Goal: Information Seeking & Learning: Learn about a topic

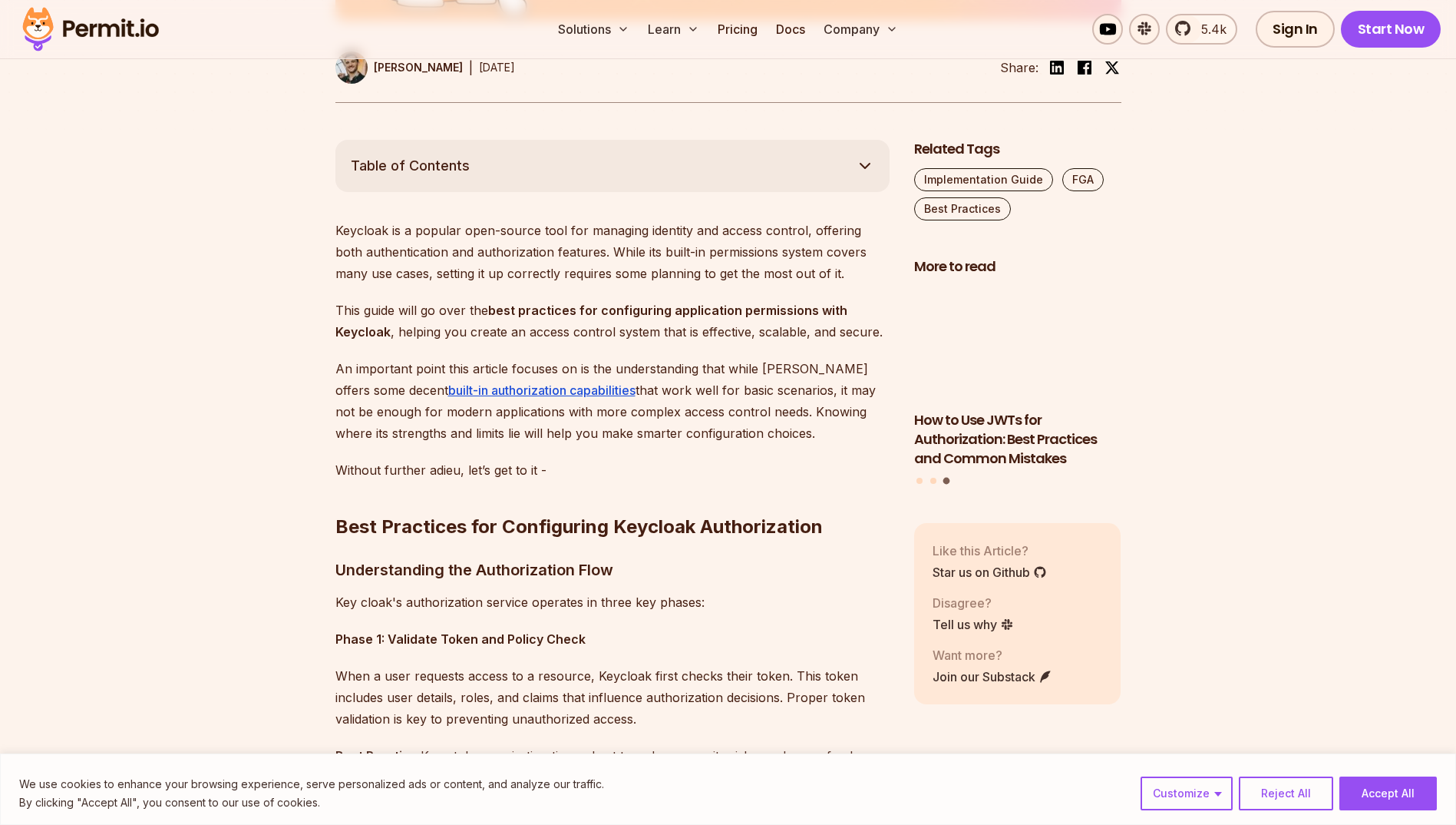
scroll to position [845, 0]
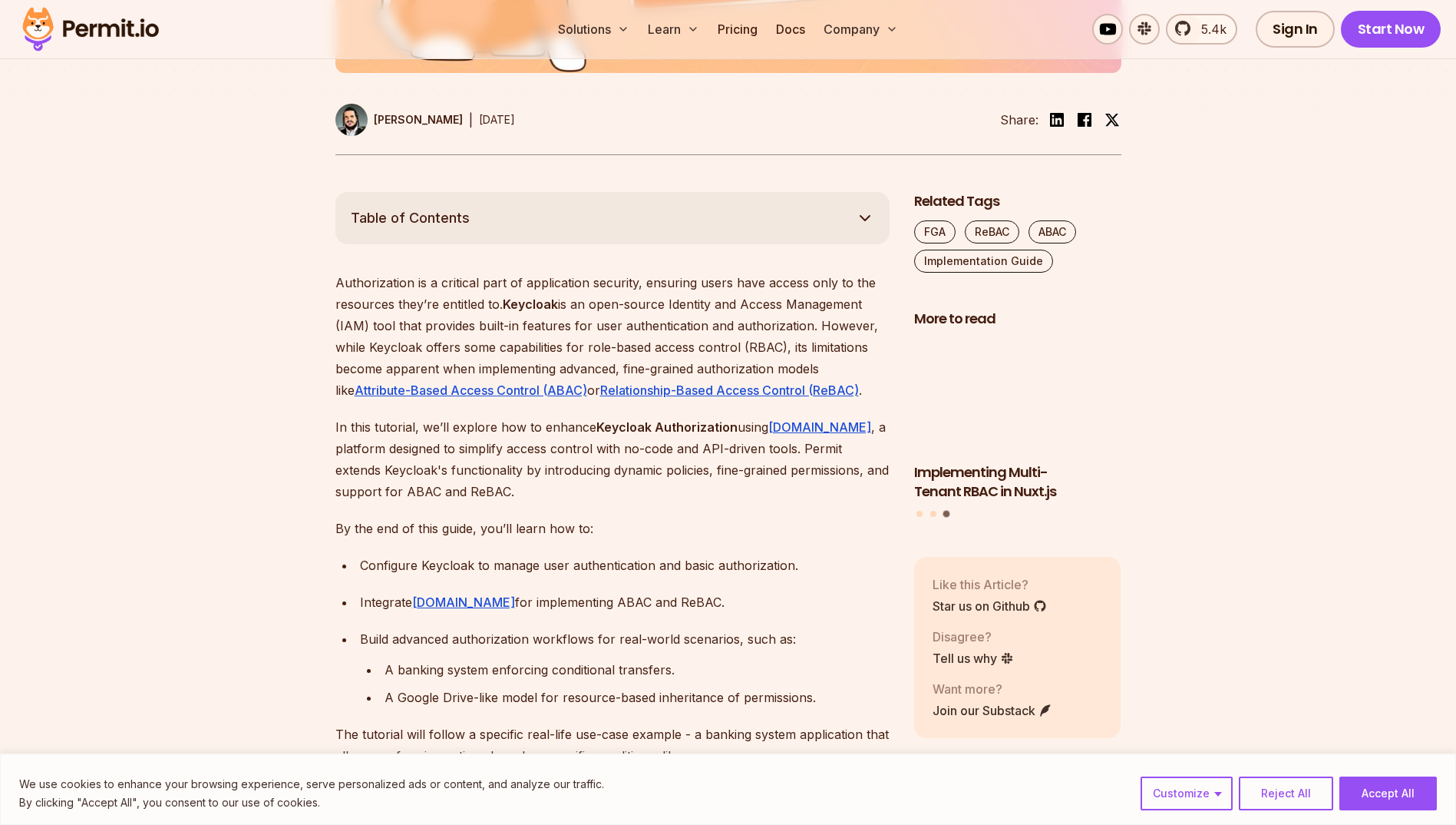
scroll to position [691, 0]
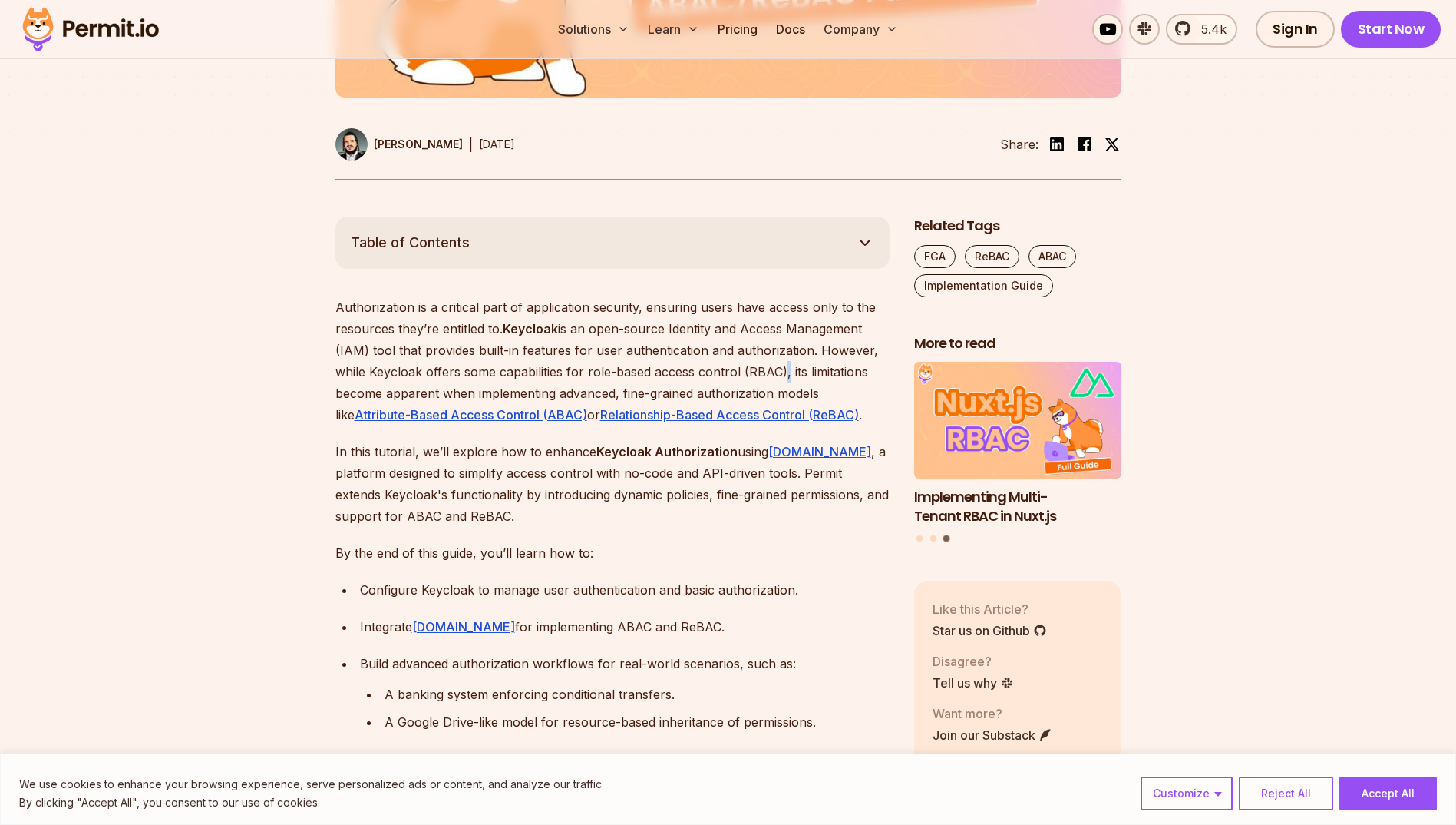
drag, startPoint x: 782, startPoint y: 374, endPoint x: 781, endPoint y: 365, distance: 9.1
click at [781, 365] on p "Authorization is a critical part of application security, ensuring users have a…" at bounding box center [613, 360] width 554 height 129
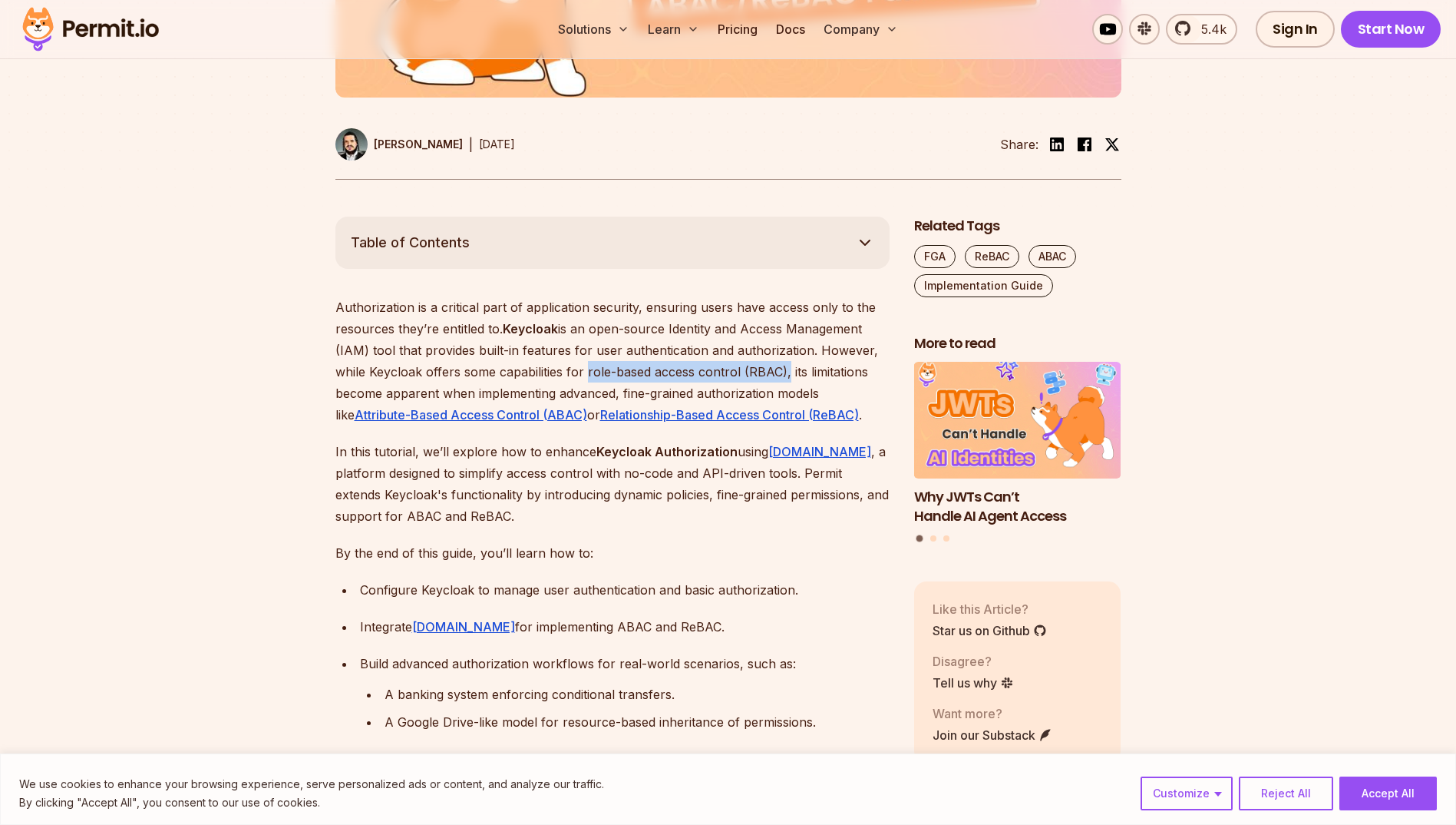
drag, startPoint x: 585, startPoint y: 370, endPoint x: 781, endPoint y: 370, distance: 196.0
click at [781, 370] on p "Authorization is a critical part of application security, ensuring users have a…" at bounding box center [613, 360] width 554 height 129
copy p "role-based access control (RBAC)"
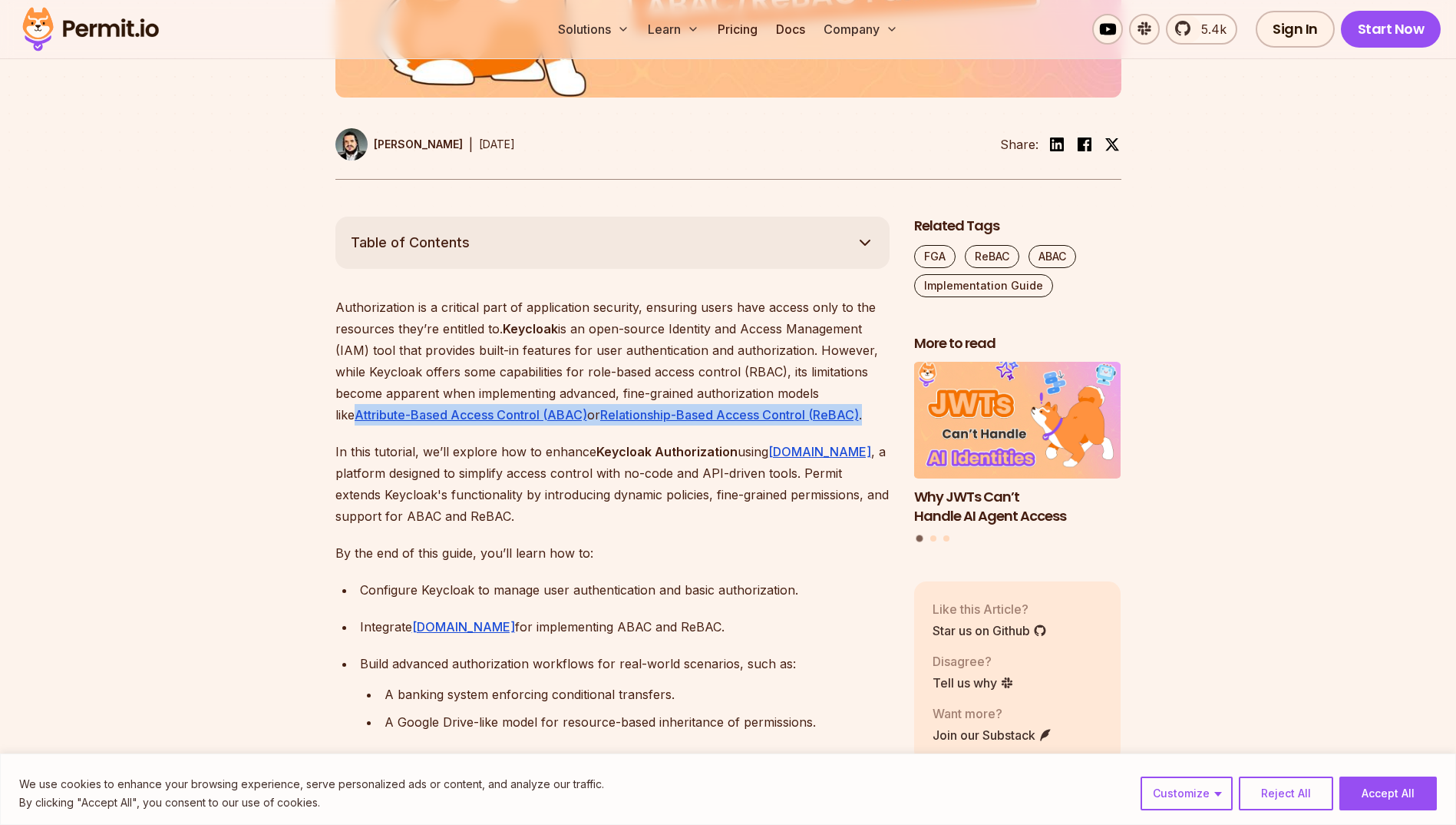
drag, startPoint x: 327, startPoint y: 419, endPoint x: 850, endPoint y: 420, distance: 523.0
copy p "Attribute-Based Access Control (ABAC) or Relationship-Based Access Control (ReB…"
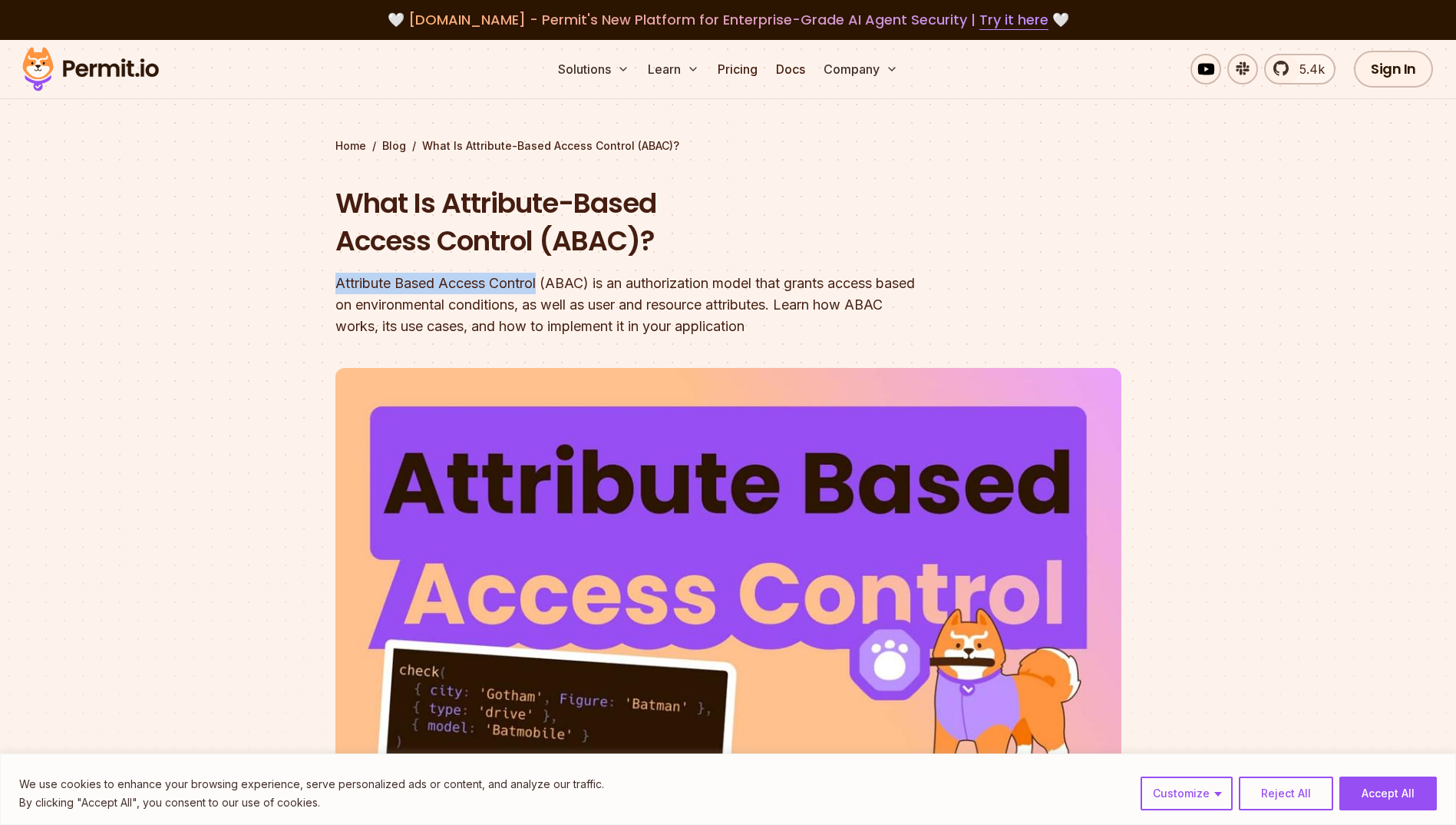
drag, startPoint x: 337, startPoint y: 281, endPoint x: 540, endPoint y: 283, distance: 203.0
click at [540, 283] on div "Attribute Based Access Control (ABAC) is an authorization model that grants acc…" at bounding box center [630, 304] width 589 height 64
copy div "Attribute Based Access Control"
click at [794, 279] on div "Attribute Based Access Control (ABAC) is an authorization model that grants acc…" at bounding box center [630, 304] width 589 height 64
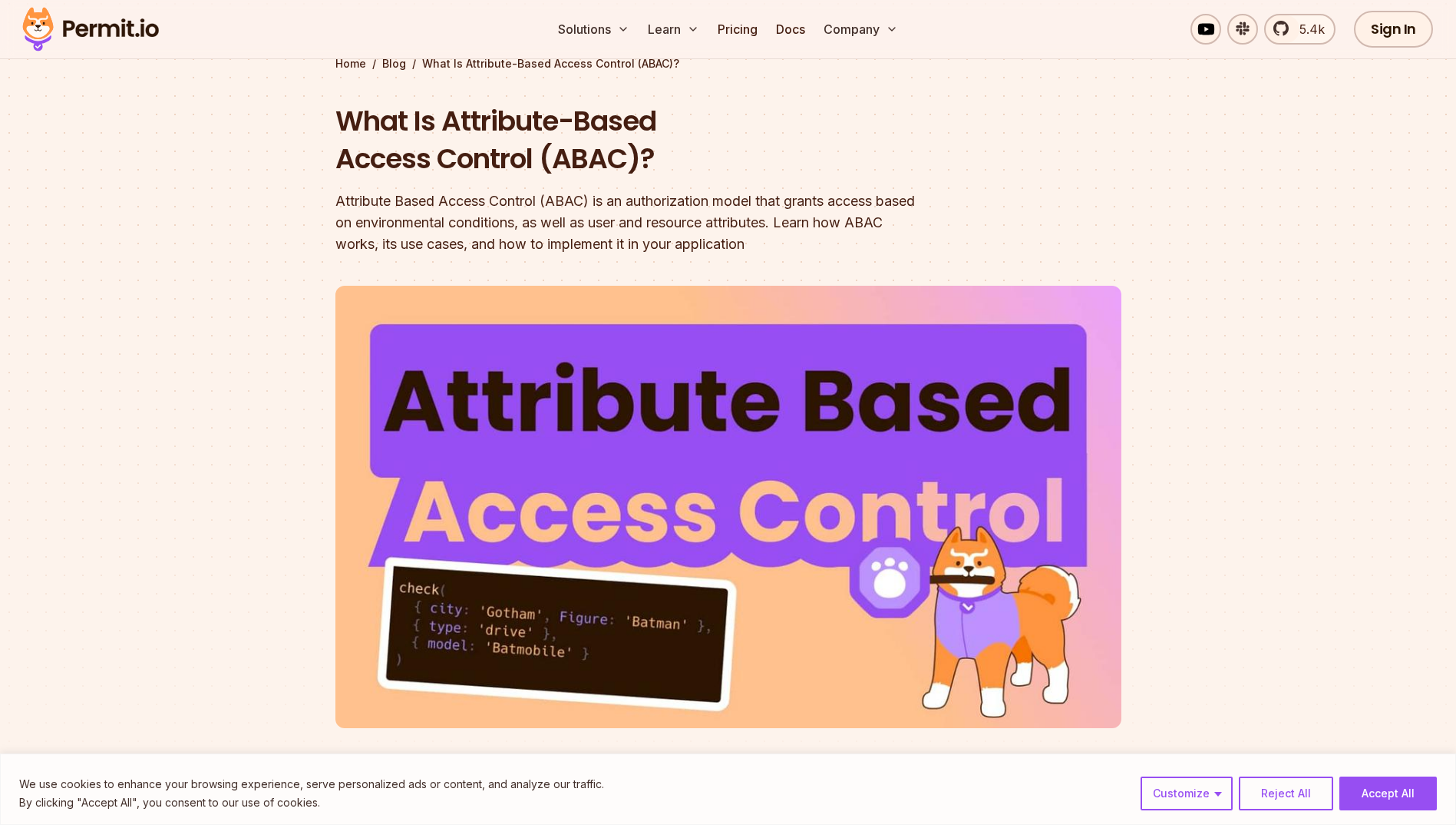
scroll to position [77, 0]
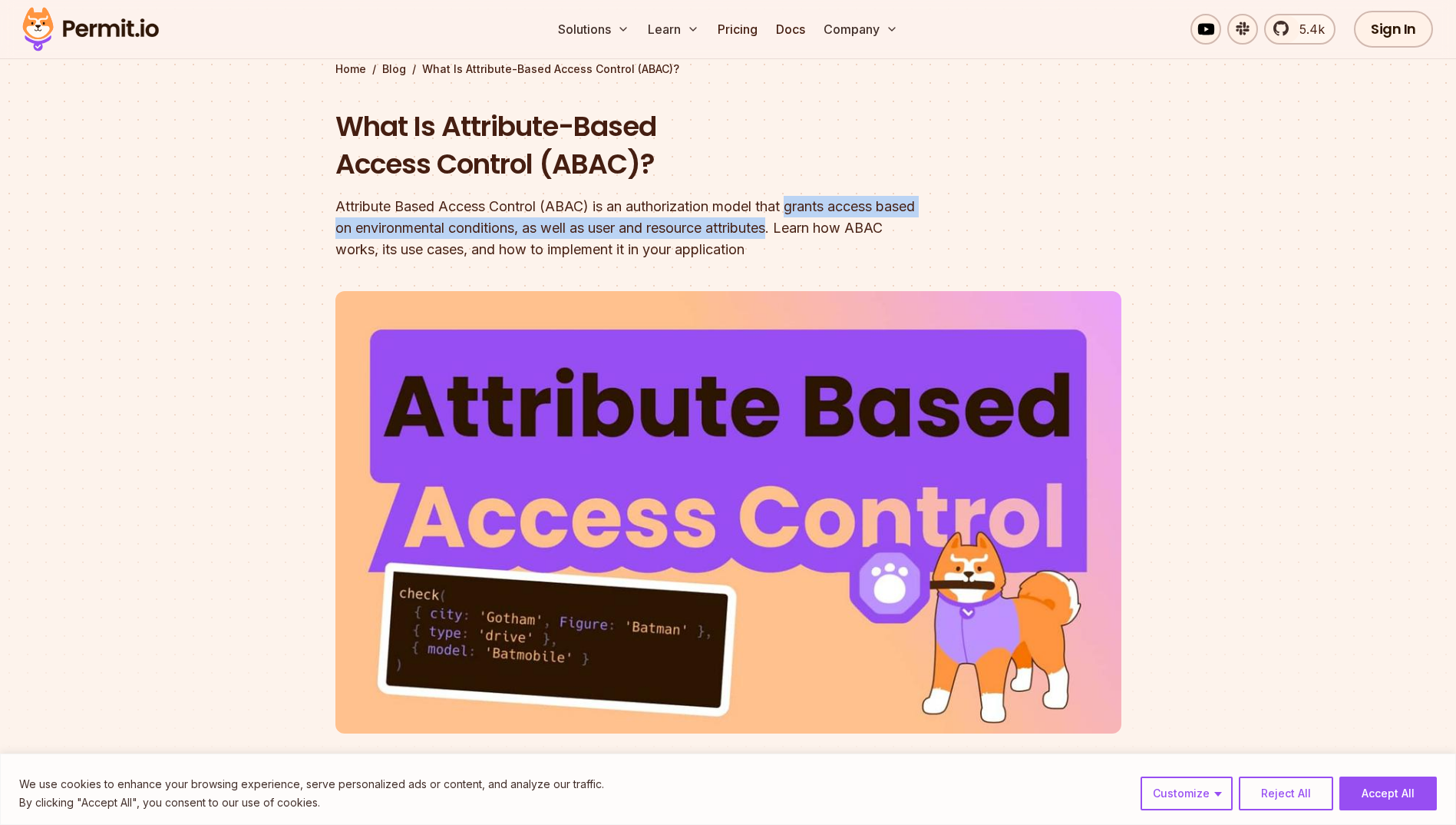
drag, startPoint x: 825, startPoint y: 226, endPoint x: 793, endPoint y: 199, distance: 41.9
click at [793, 199] on div "Attribute Based Access Control (ABAC) is an authorization model that grants acc…" at bounding box center [630, 227] width 589 height 64
copy div "grants access based on environmental conditions, as well as user and resource a…"
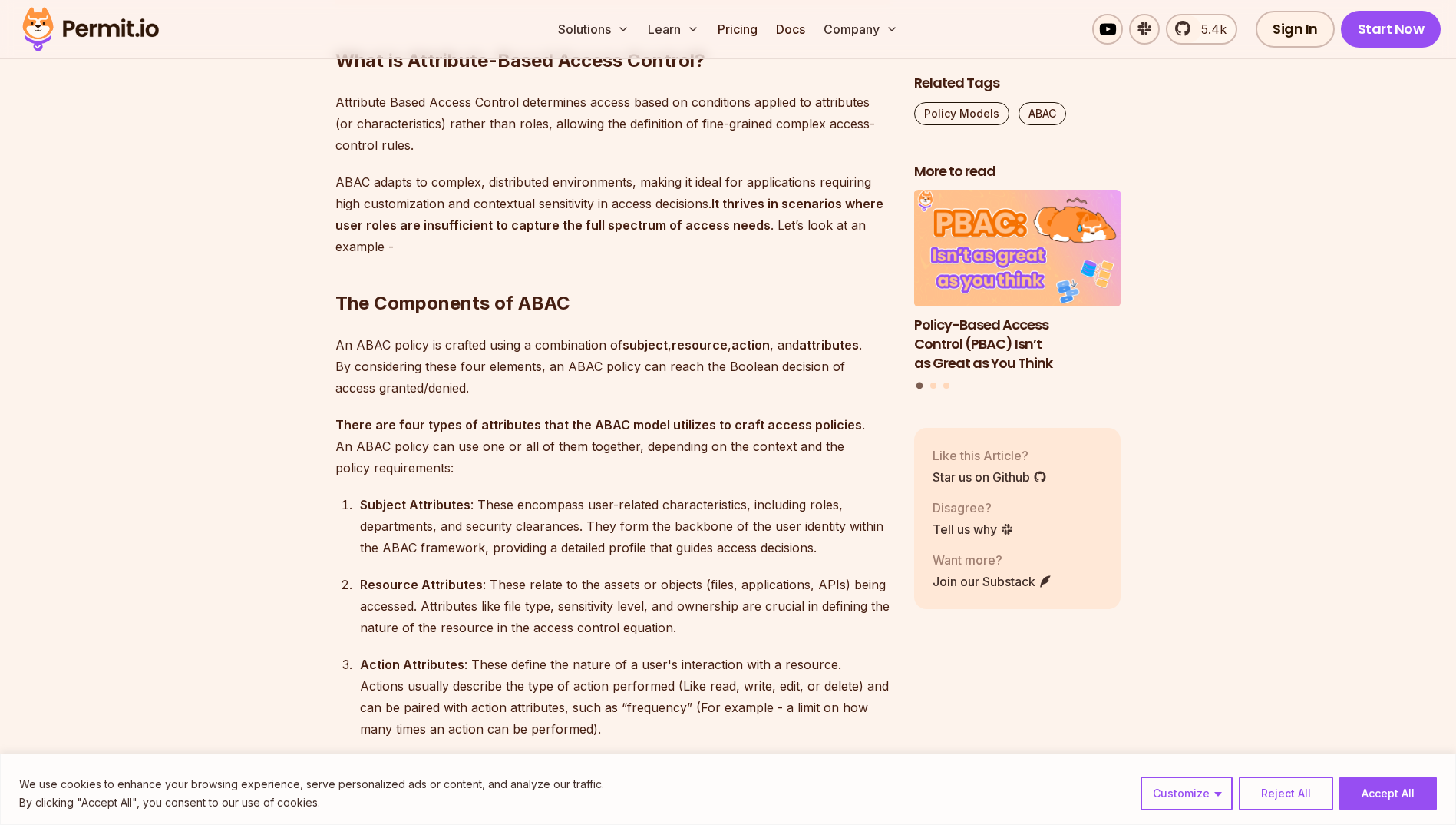
scroll to position [1766, 0]
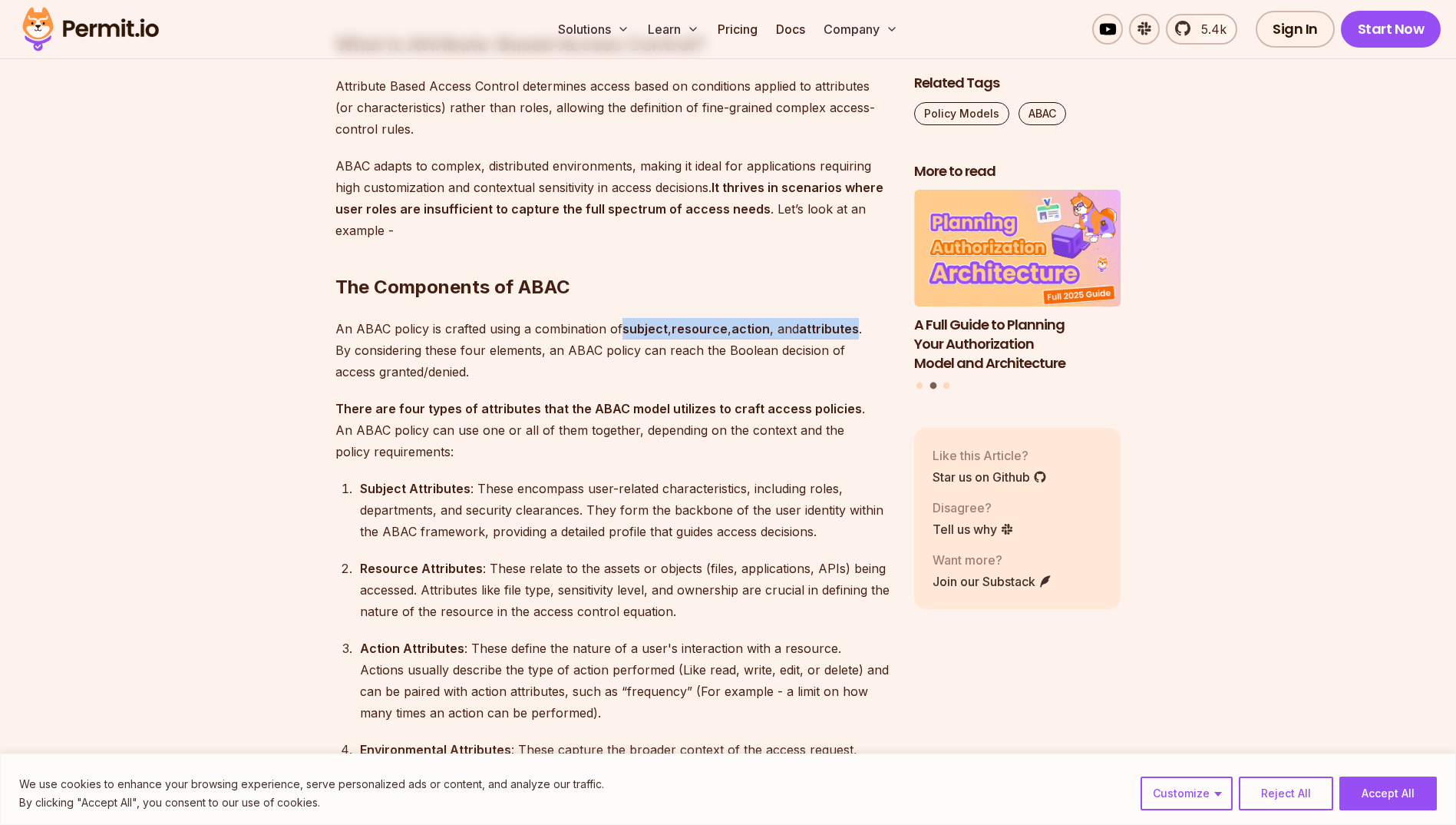
drag, startPoint x: 624, startPoint y: 332, endPoint x: 860, endPoint y: 333, distance: 236.0
click at [860, 333] on p "An ABAC policy is crafted using a combination of subject , resource , action , …" at bounding box center [613, 349] width 554 height 64
copy p "subject , resource , action , and attributes"
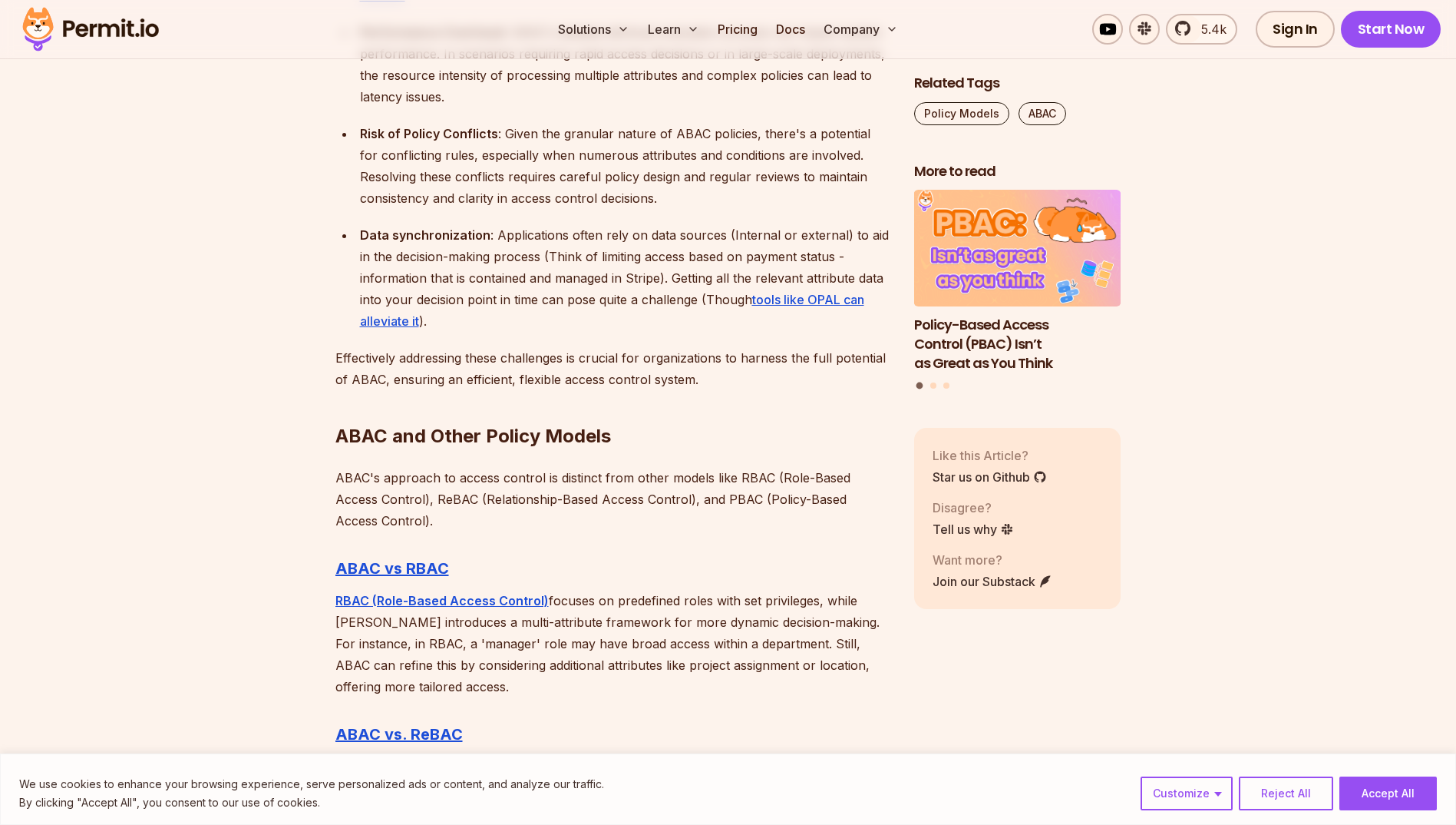
scroll to position [4224, 0]
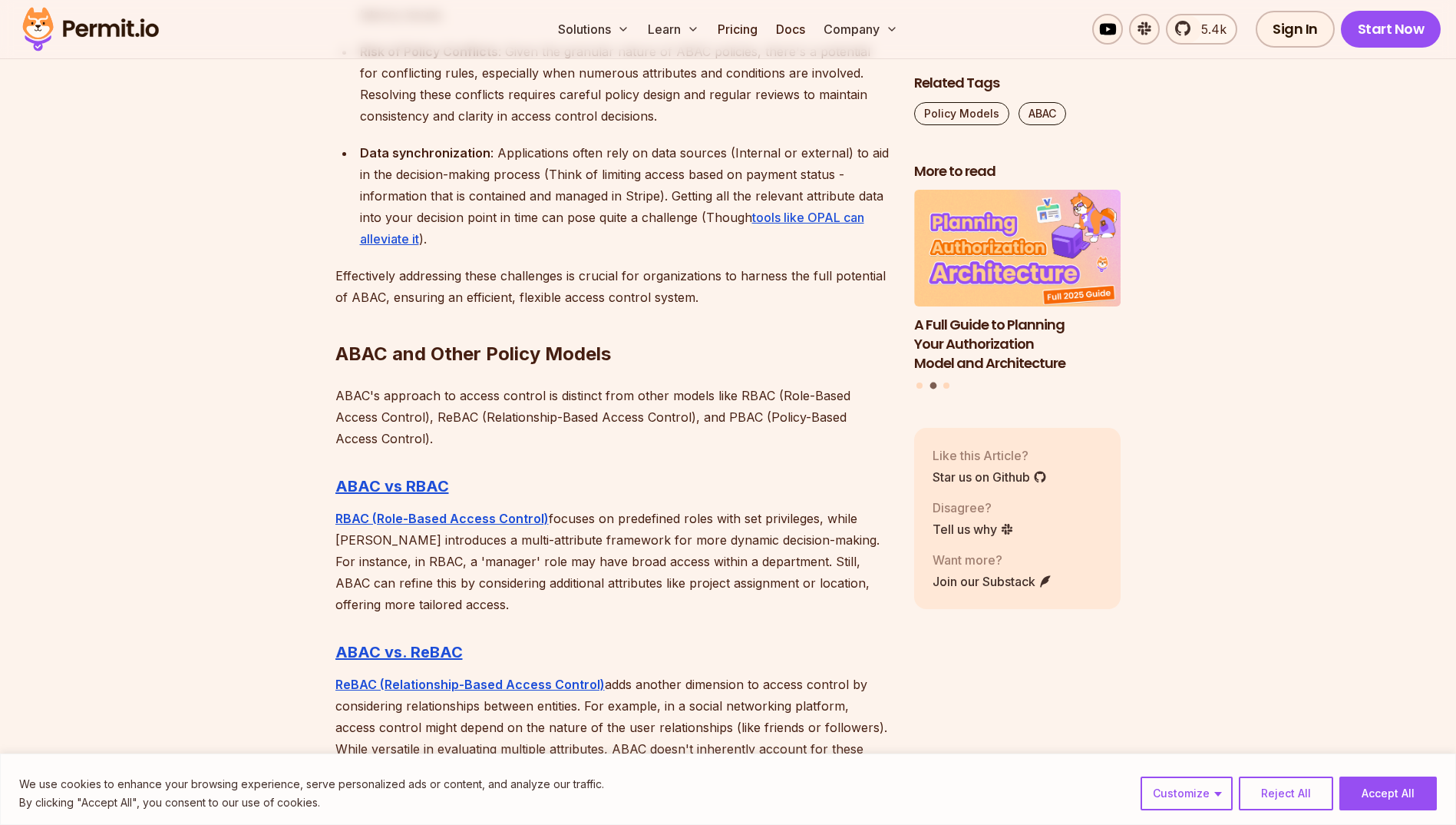
drag, startPoint x: 817, startPoint y: 496, endPoint x: 731, endPoint y: 496, distance: 86.0
click at [724, 507] on p "RBAC (Role-Based Access Control) focuses on predefined roles with set privilege…" at bounding box center [613, 561] width 554 height 107
drag, startPoint x: 816, startPoint y: 496, endPoint x: 330, endPoint y: 505, distance: 486.1
click at [330, 505] on section "Table of Contents Introduction When building an application, there is one cruci…" at bounding box center [728, 36] width 1456 height 6661
copy p "RBAC (Role-Based Access Control) focuses on predefined roles with set privileges"
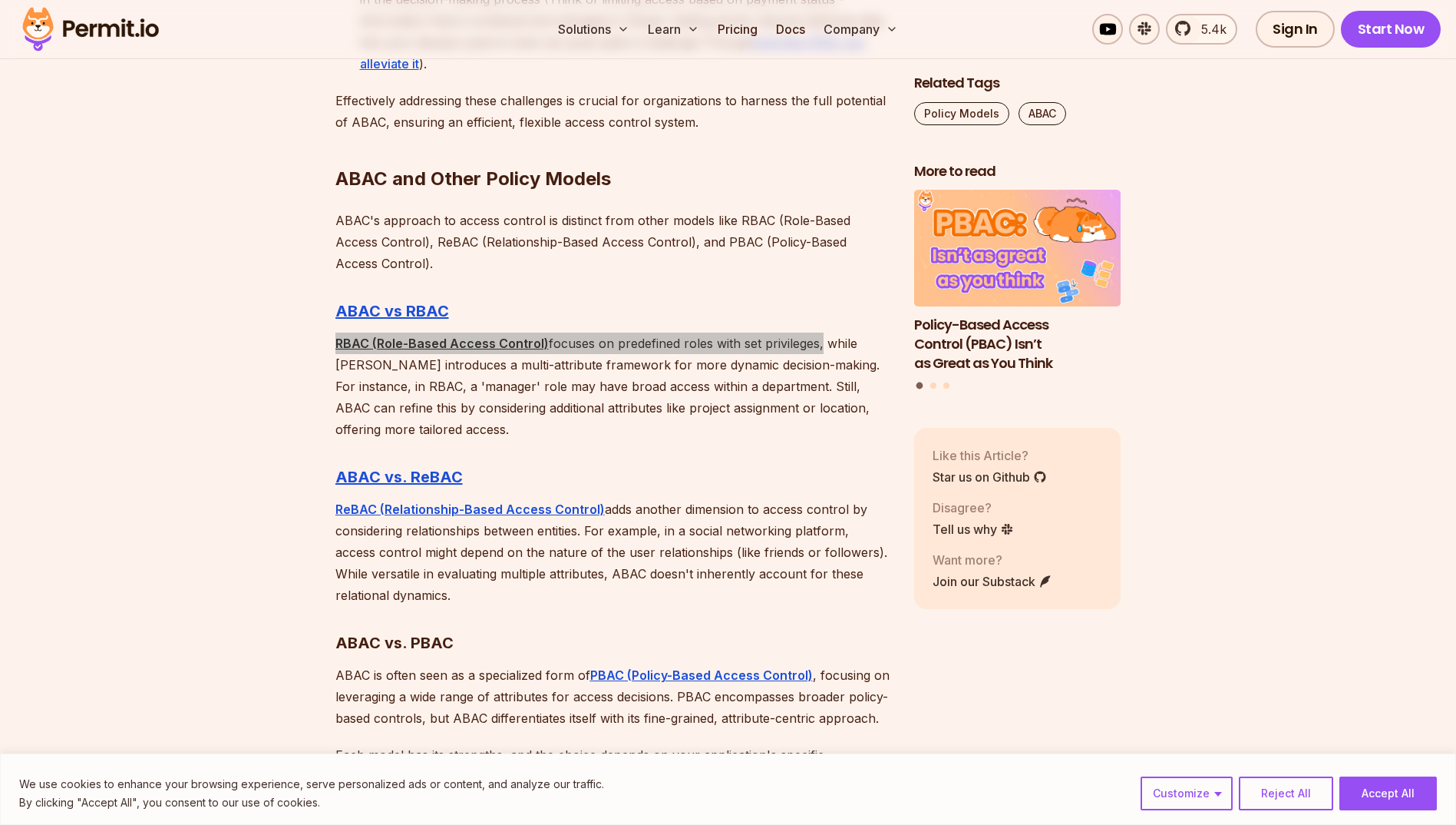
scroll to position [4454, 0]
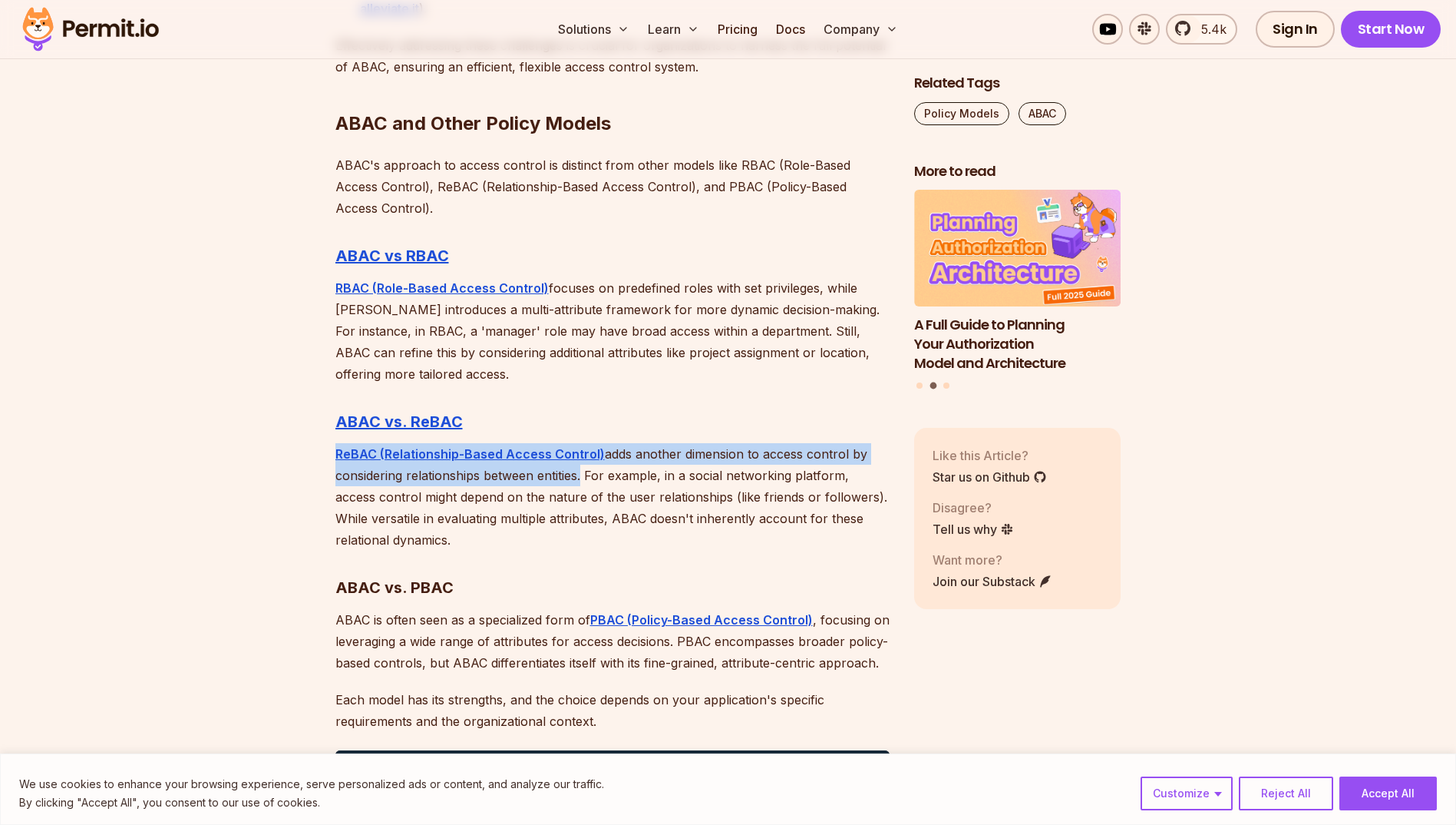
drag, startPoint x: 580, startPoint y: 456, endPoint x: 327, endPoint y: 439, distance: 253.6
copy p "ReBAC (Relationship-Based Access Control) adds another dimension to access cont…"
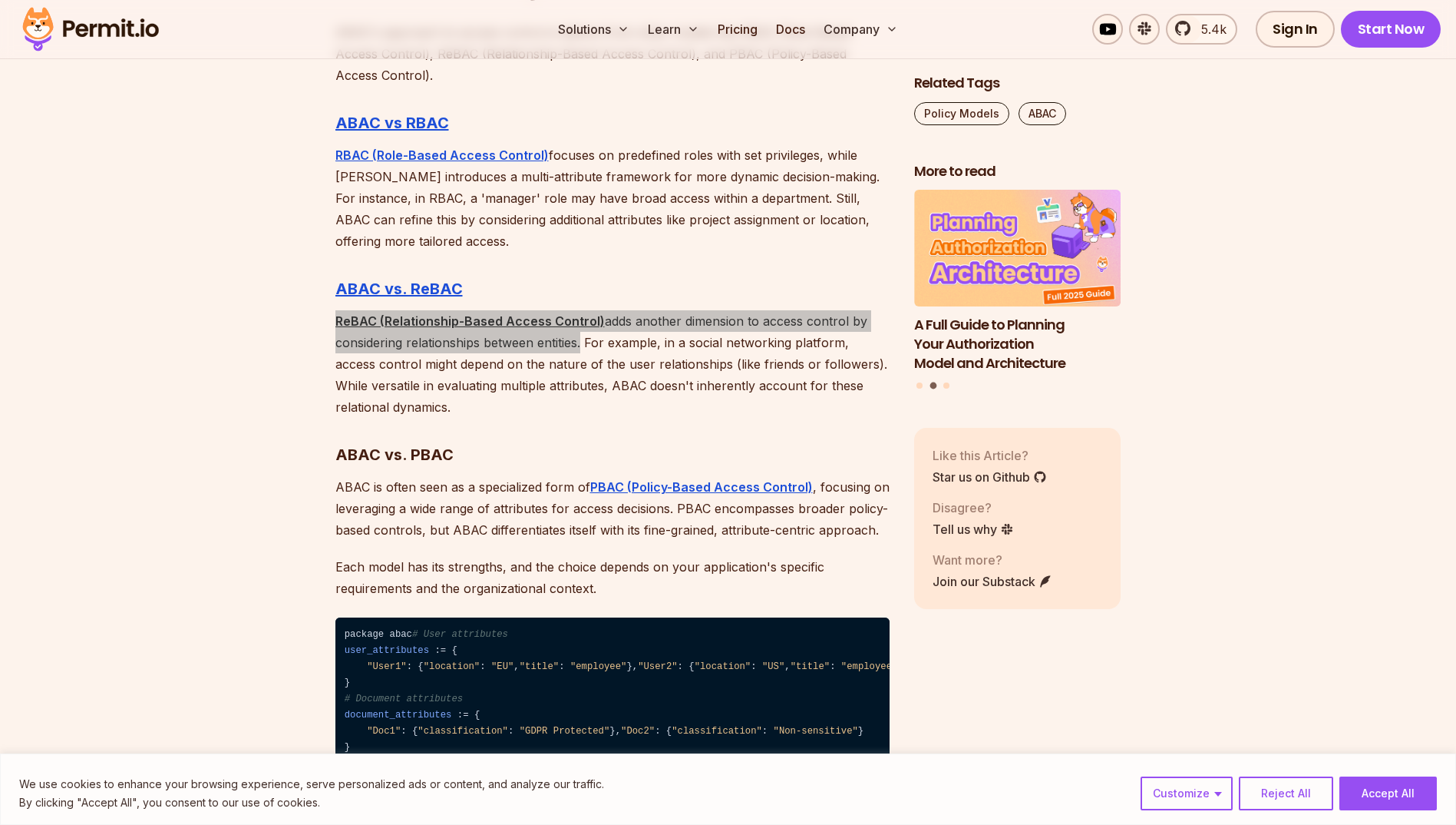
scroll to position [4608, 0]
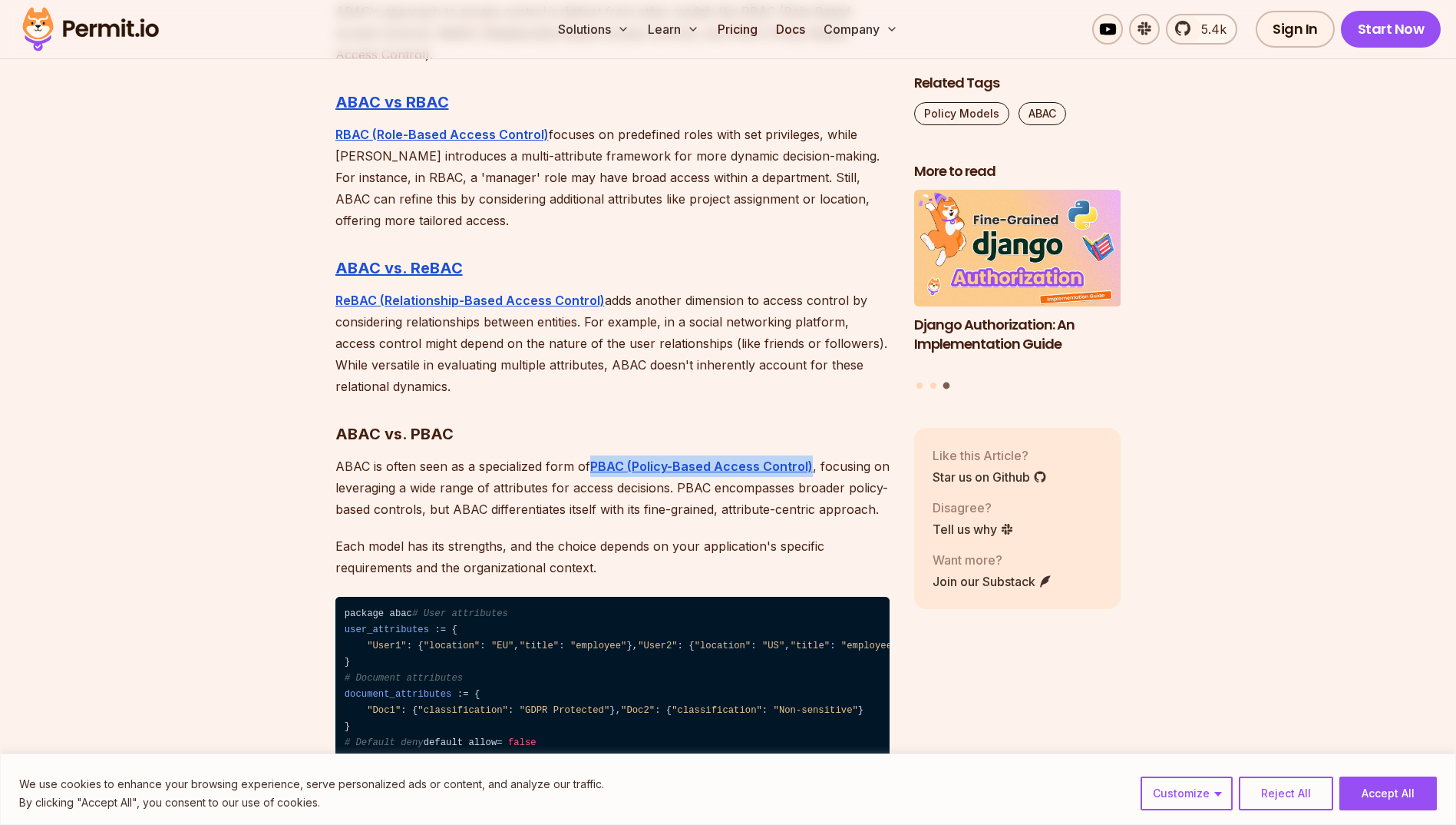
drag, startPoint x: 810, startPoint y: 444, endPoint x: 589, endPoint y: 448, distance: 221.0
click at [589, 456] on p "ABAC is often seen as a specialized form of PBAC (Policy-Based Access Control) …" at bounding box center [613, 487] width 554 height 64
copy p "PBAC (Policy-Based Access Control)"
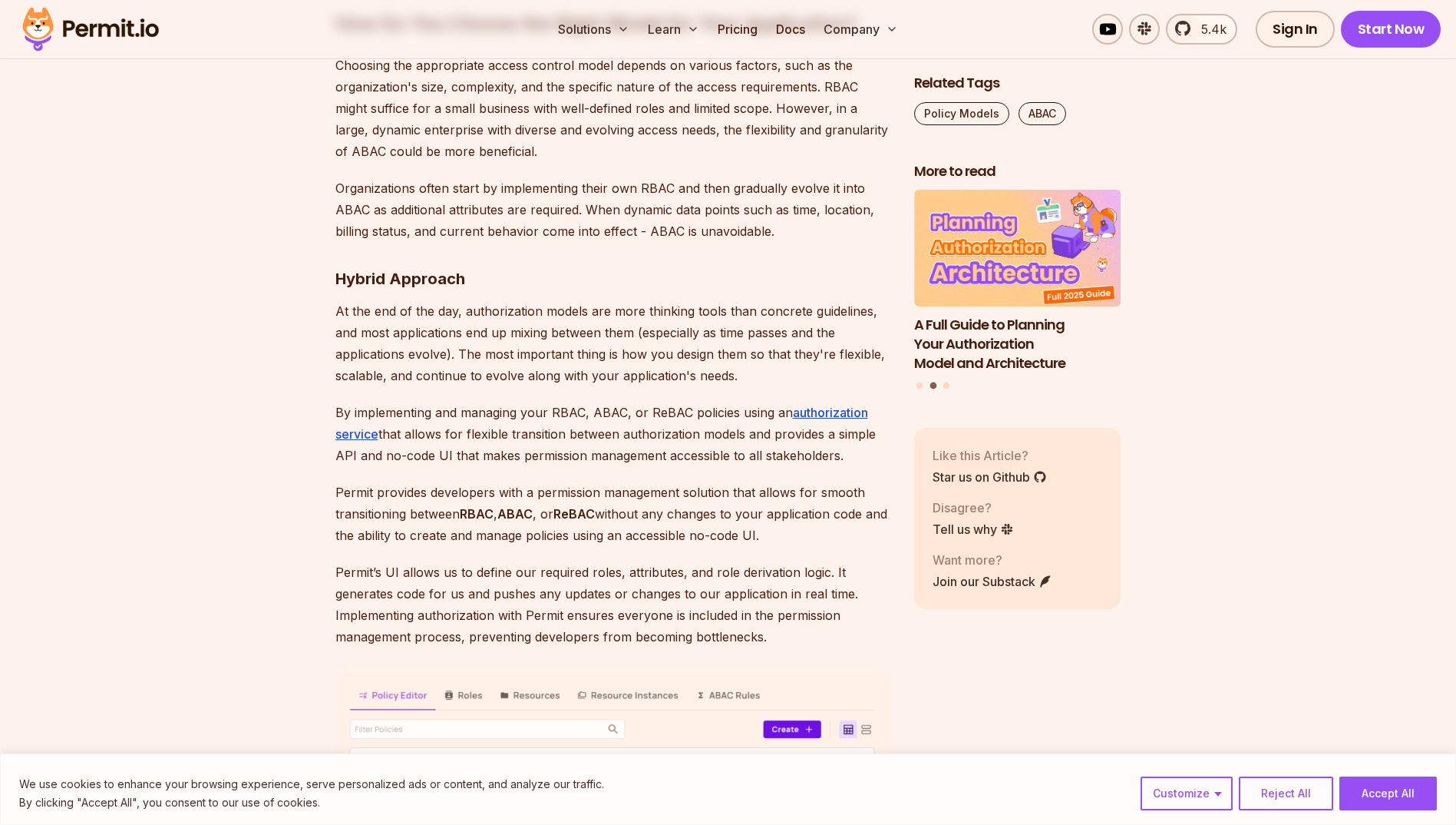
scroll to position [5684, 0]
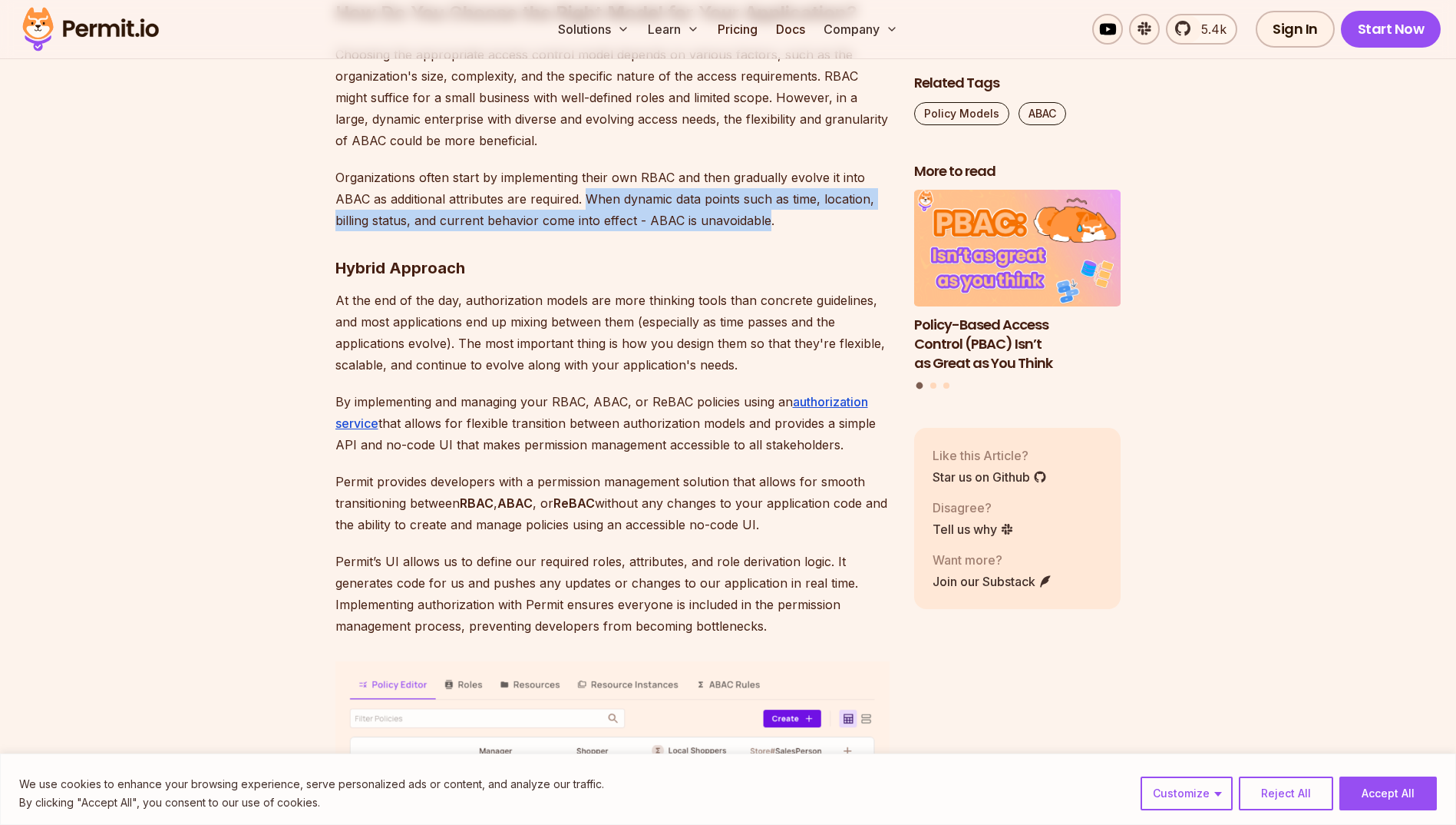
drag, startPoint x: 584, startPoint y: 387, endPoint x: 764, endPoint y: 408, distance: 181.2
click at [764, 231] on p "Organizations often start by implementing their own RBAC and then gradually evo…" at bounding box center [613, 199] width 554 height 64
copy p "When dynamic data points such as time, location, billing status, and current be…"
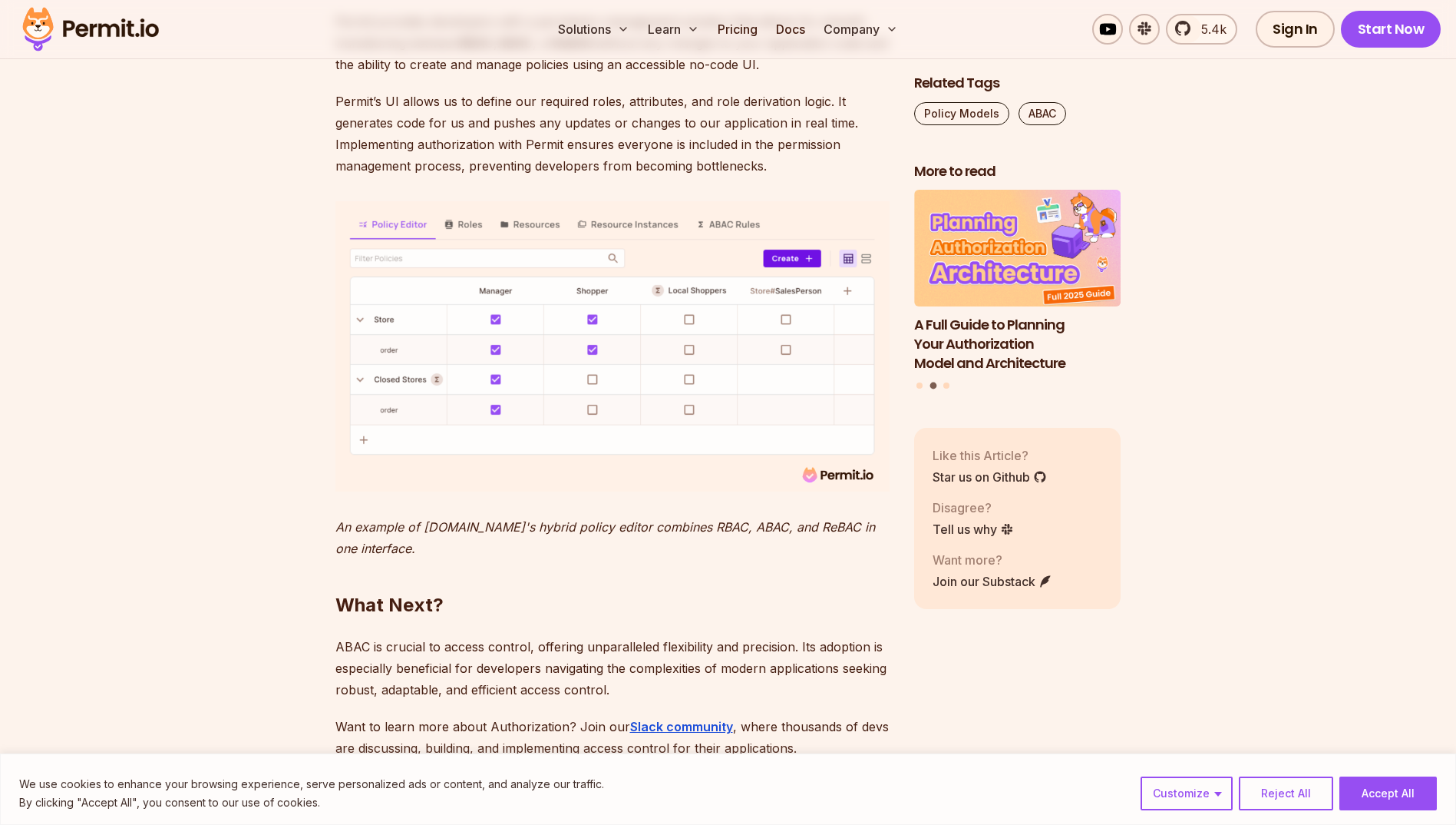
scroll to position [6144, 0]
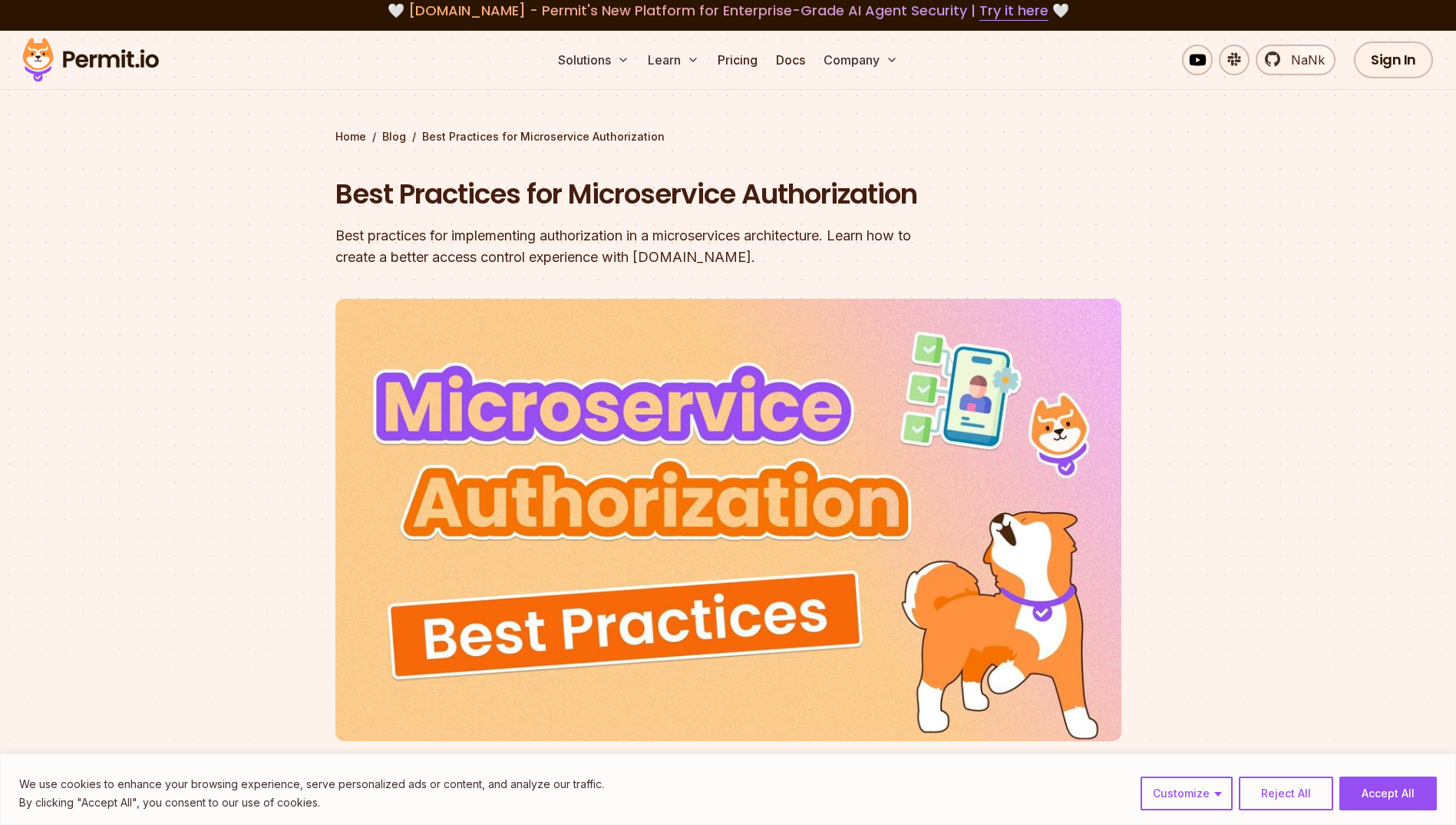
scroll to position [3, 0]
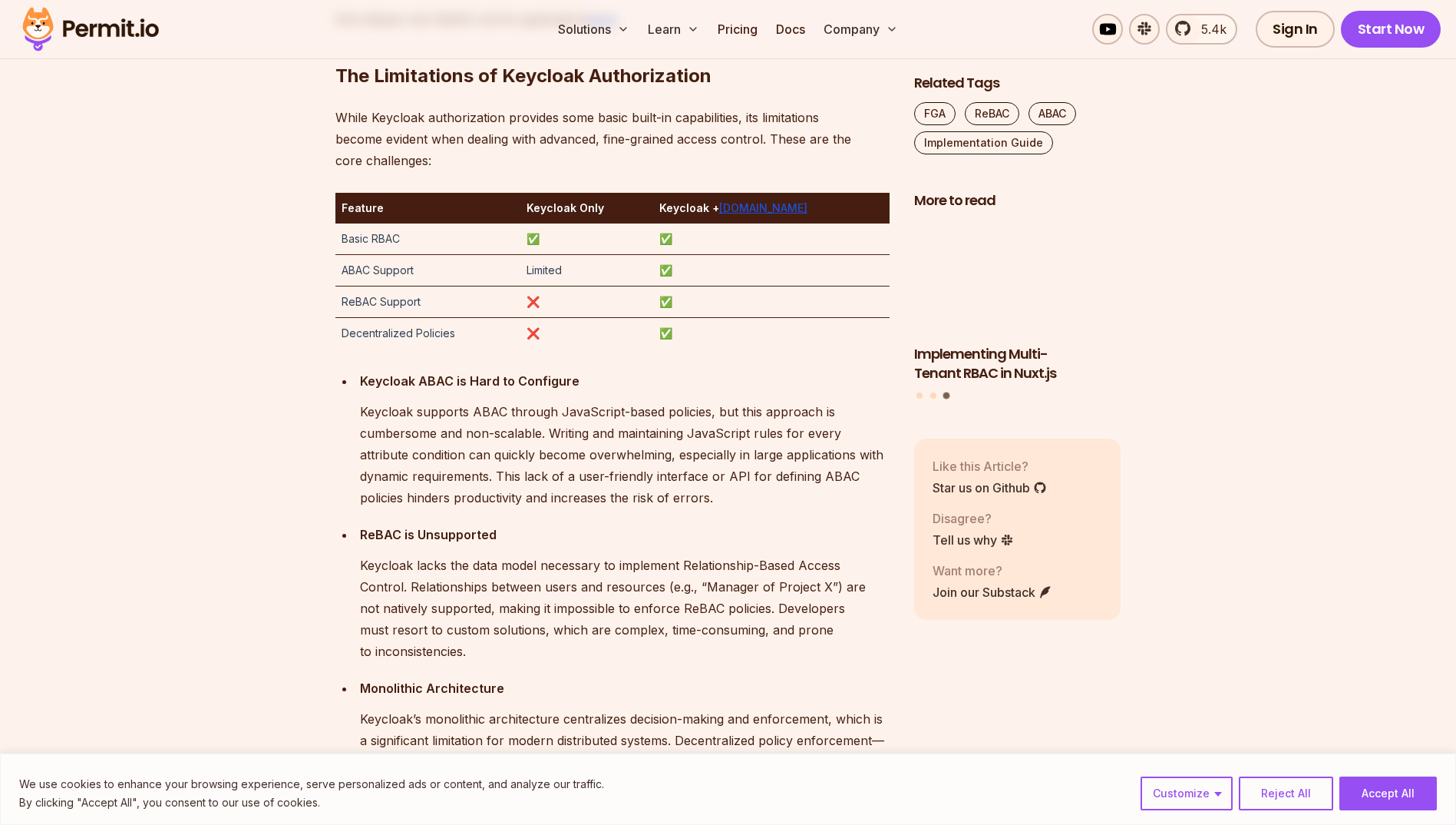
scroll to position [2611, 0]
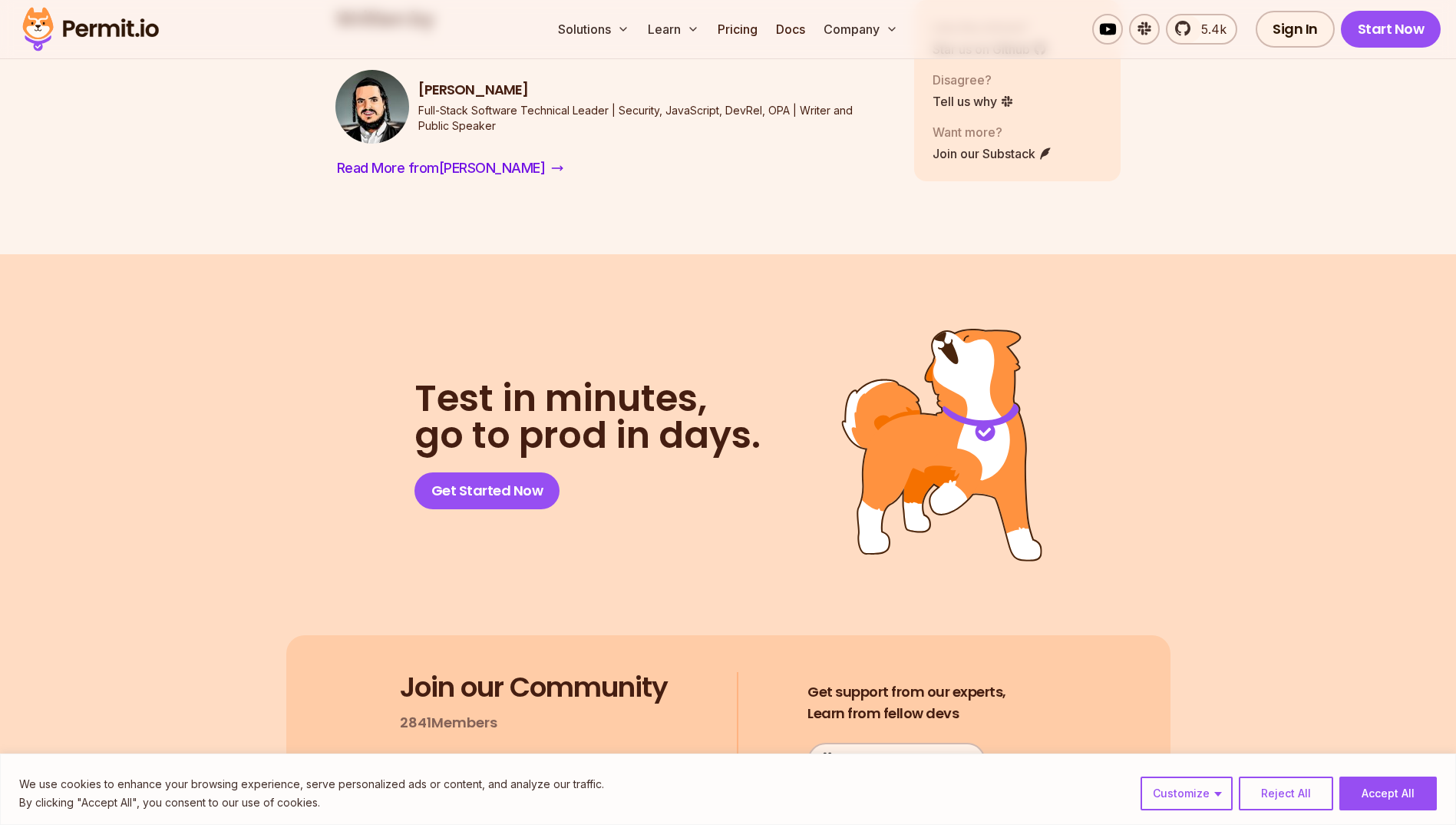
scroll to position [15361, 0]
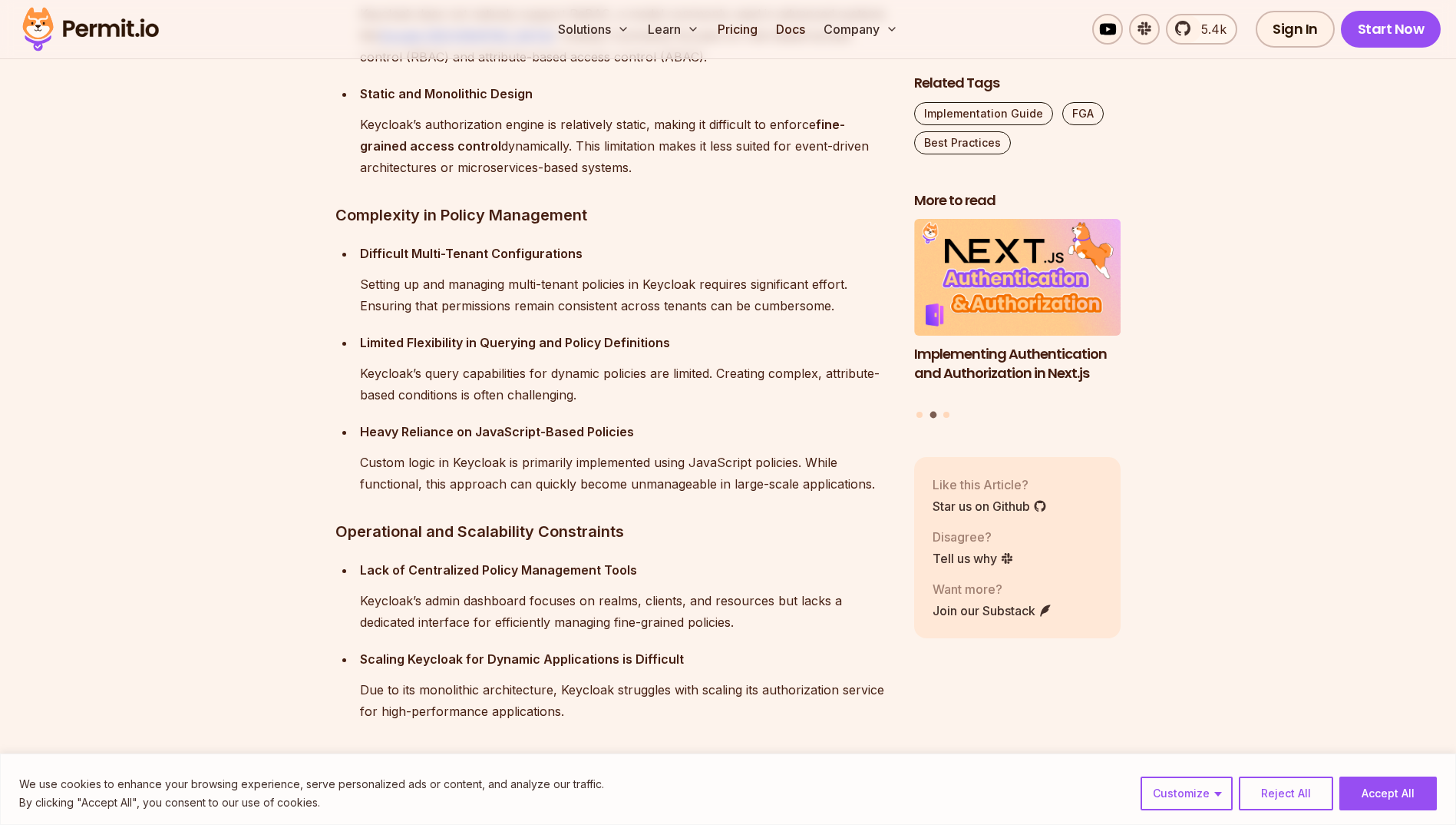
scroll to position [3149, 0]
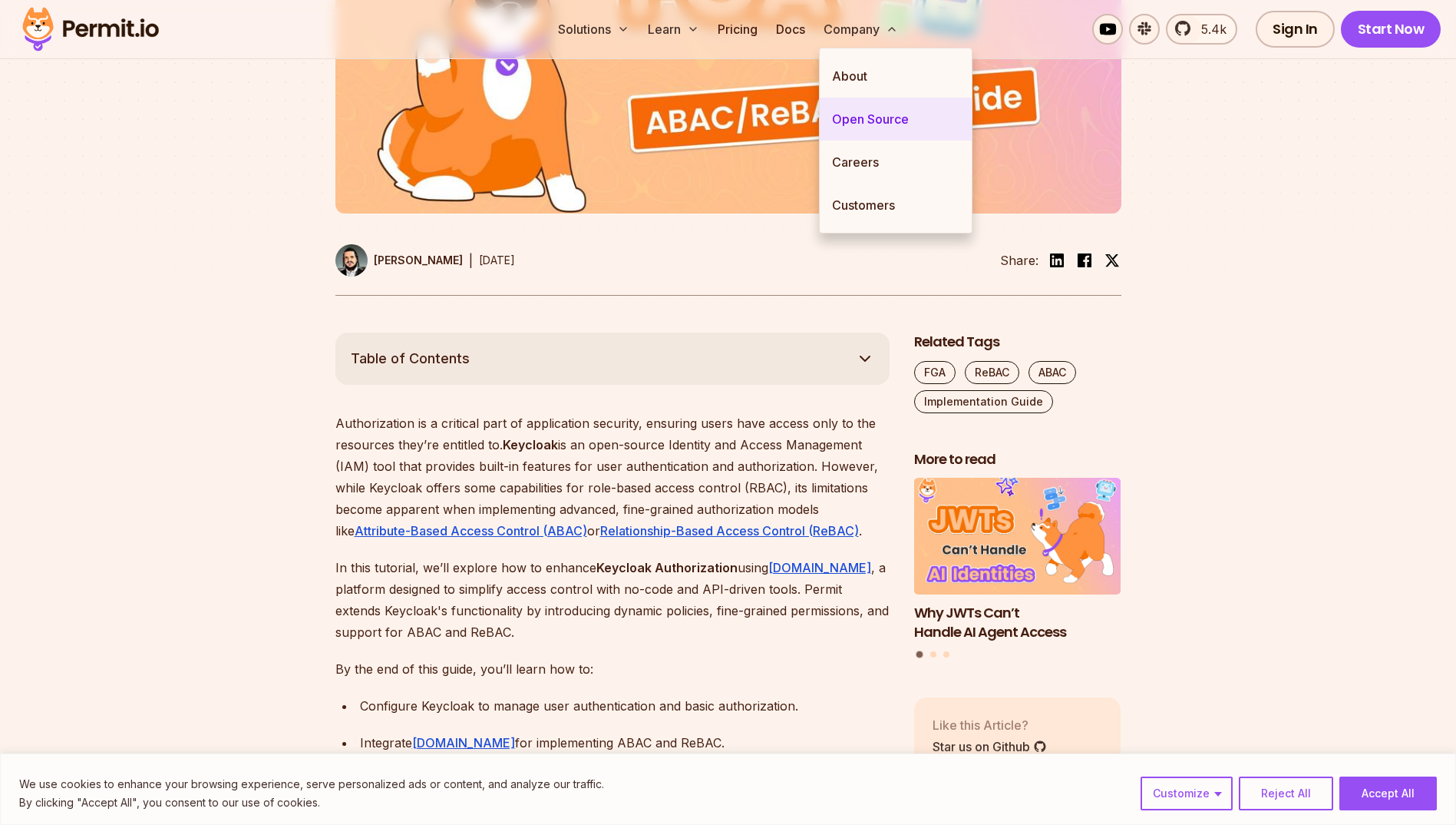
scroll to position [922, 0]
